Goal: Information Seeking & Learning: Learn about a topic

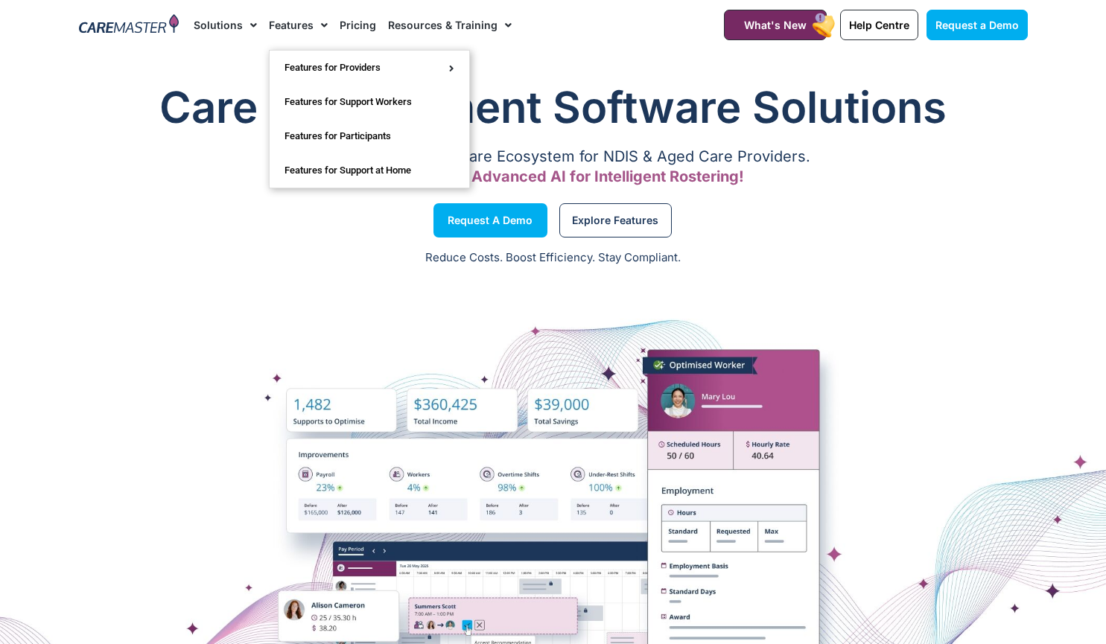
click at [305, 20] on link "Features" at bounding box center [298, 25] width 59 height 50
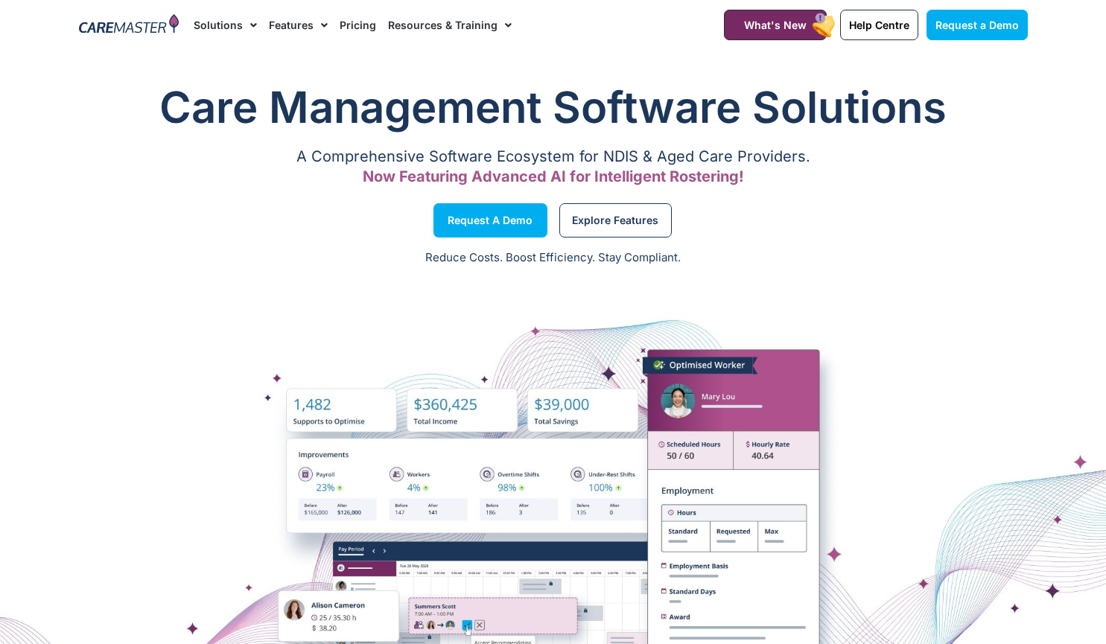
click at [305, 20] on link "Features" at bounding box center [298, 25] width 59 height 50
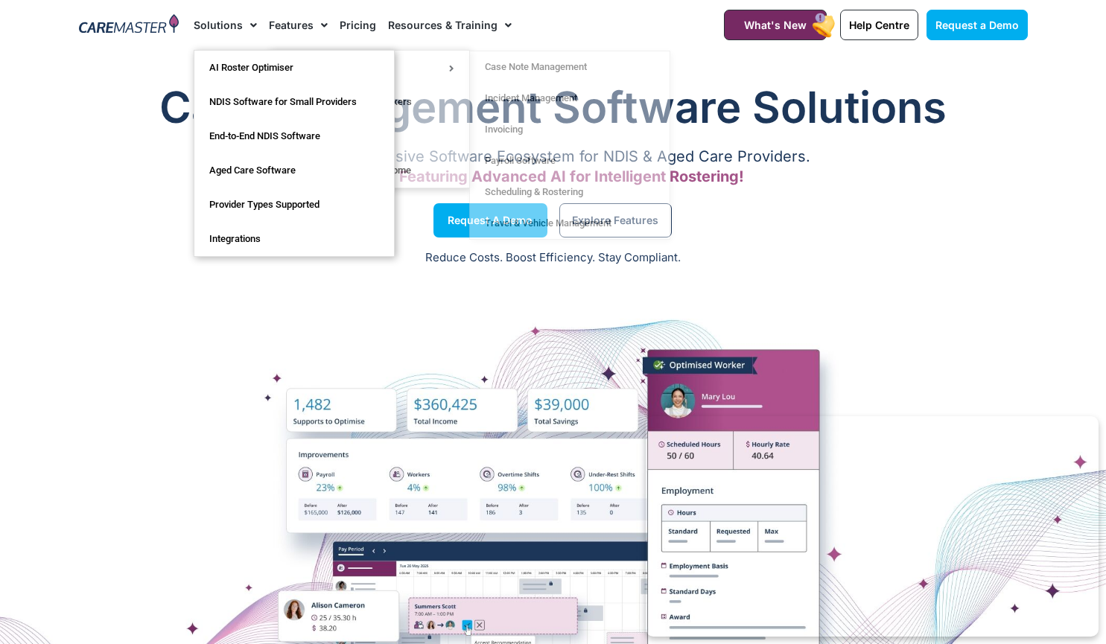
click at [247, 28] on span "Menu" at bounding box center [250, 25] width 14 height 25
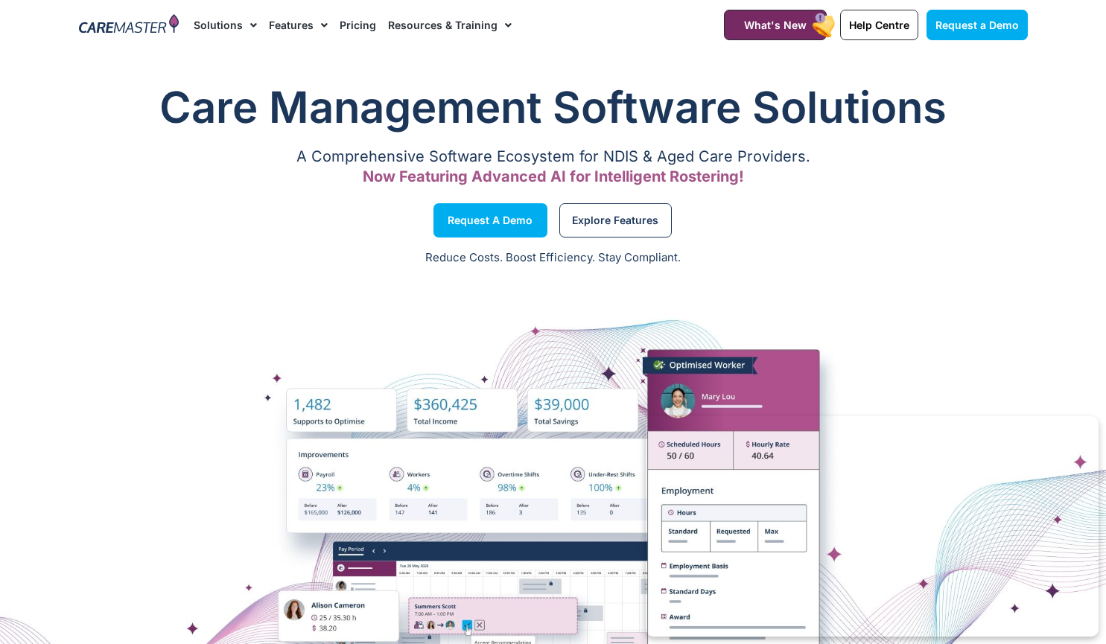
click at [247, 28] on span "Menu" at bounding box center [250, 25] width 14 height 25
